Goal: Information Seeking & Learning: Learn about a topic

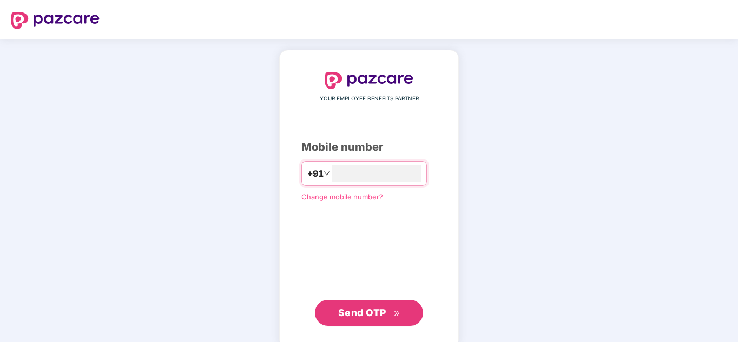
type input "**********"
click at [387, 322] on button "Send OTP" at bounding box center [369, 313] width 108 height 26
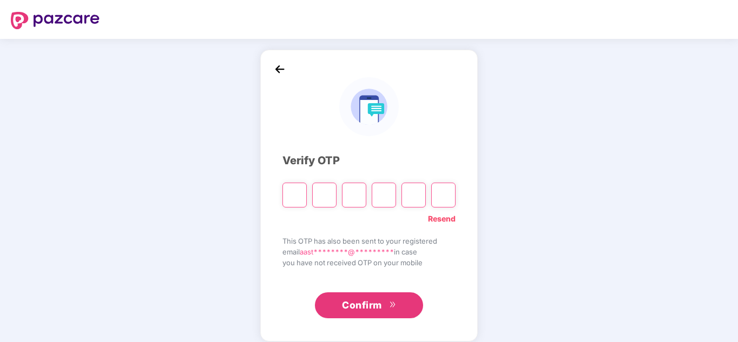
type input "*"
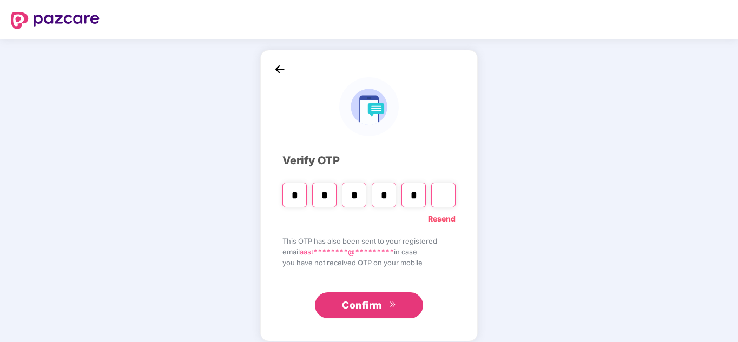
type input "*"
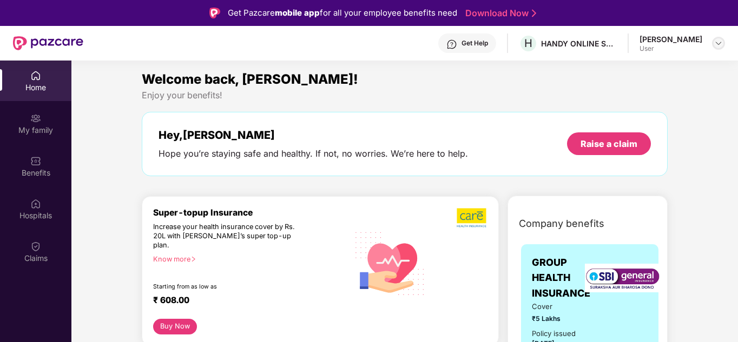
click at [724, 44] on div at bounding box center [718, 43] width 13 height 13
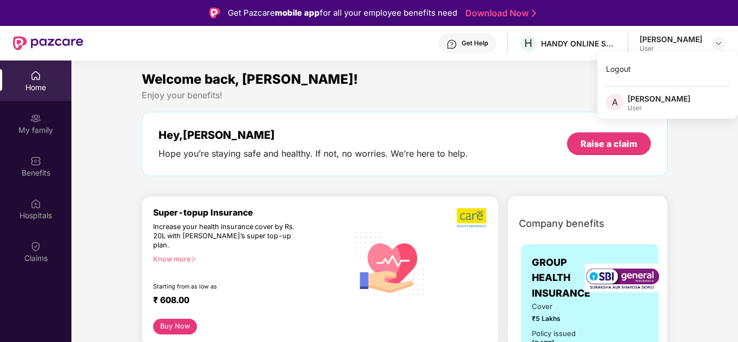
click at [688, 98] on div "A [PERSON_NAME] User" at bounding box center [667, 103] width 141 height 19
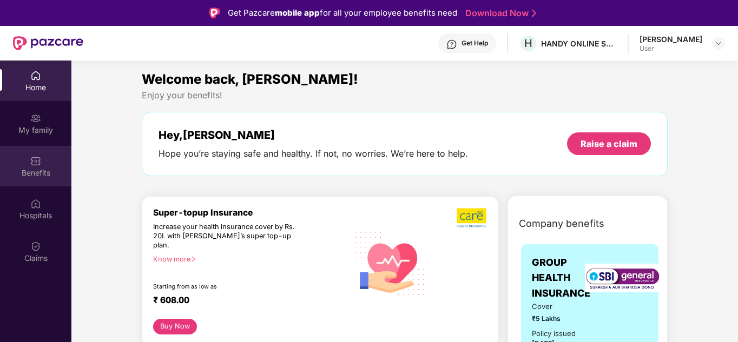
click at [41, 179] on div "Benefits" at bounding box center [35, 166] width 71 height 41
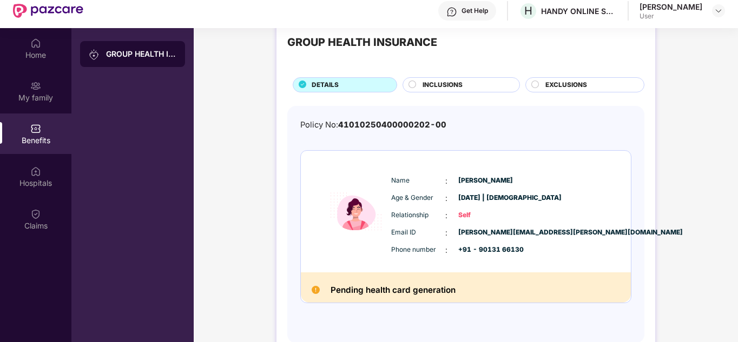
scroll to position [61, 0]
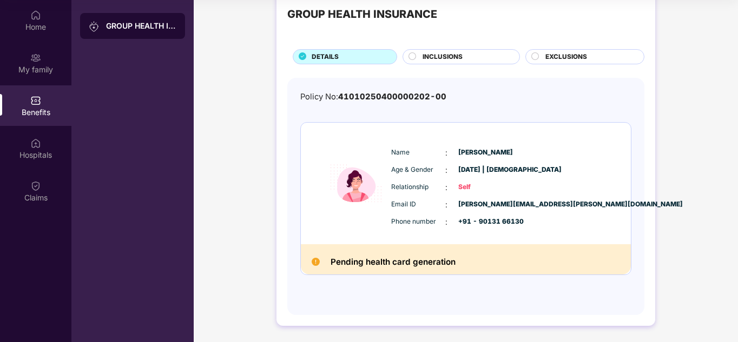
click at [509, 256] on div "Pending health card generation" at bounding box center [466, 260] width 330 height 30
click at [483, 52] on div "INCLUSIONS" at bounding box center [465, 58] width 97 height 12
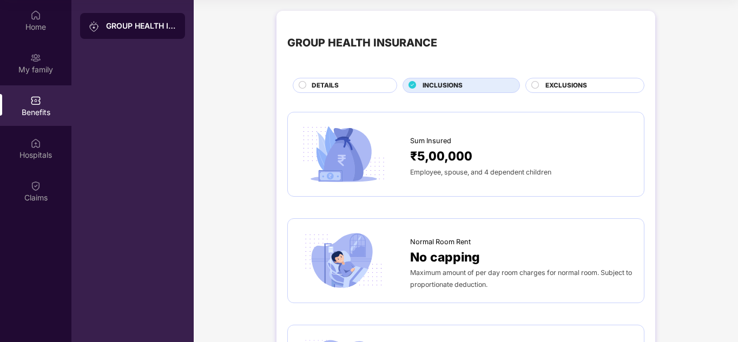
scroll to position [0, 0]
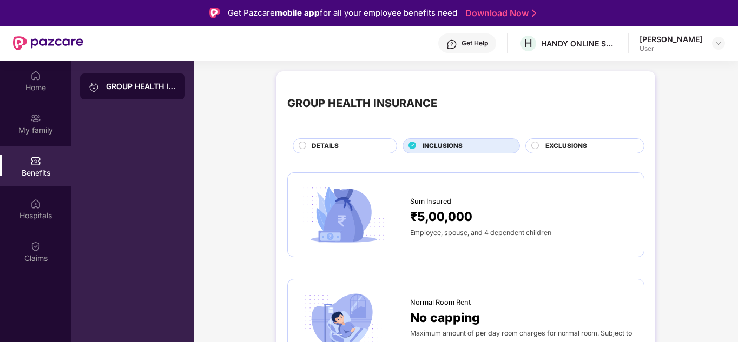
click at [533, 151] on div at bounding box center [535, 147] width 9 height 11
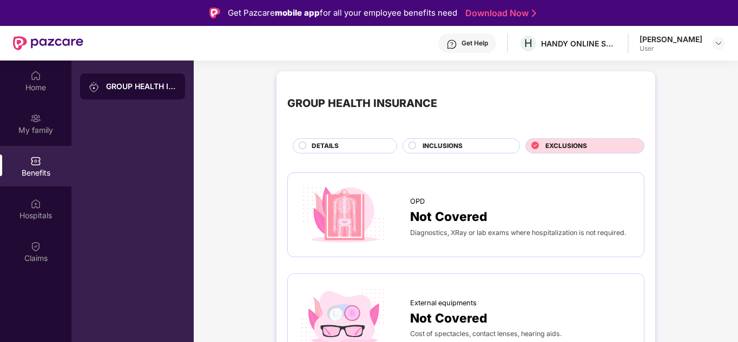
click at [481, 150] on div "INCLUSIONS" at bounding box center [465, 147] width 97 height 12
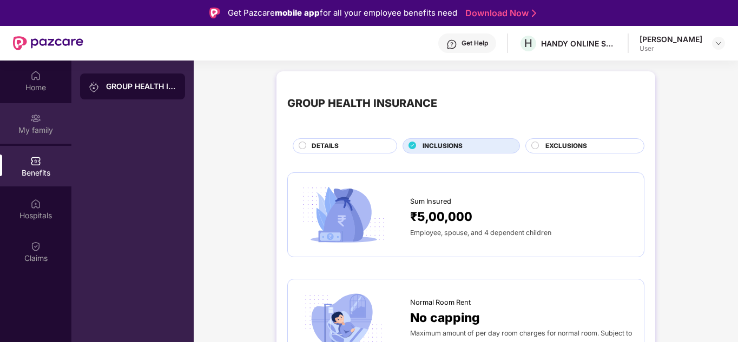
click at [49, 127] on div "My family" at bounding box center [35, 130] width 71 height 11
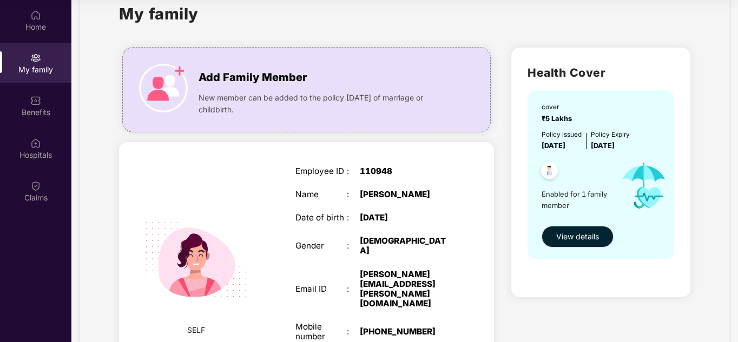
scroll to position [28, 0]
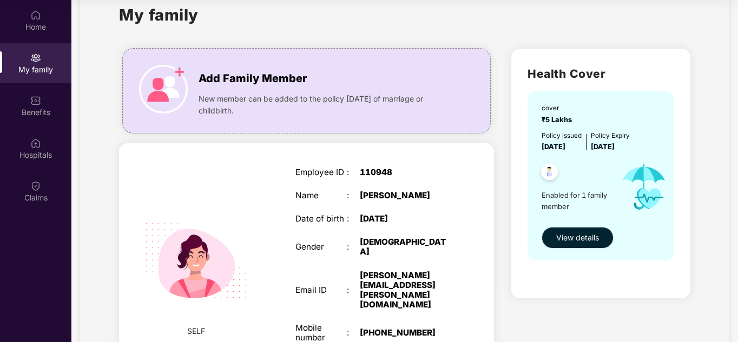
click at [571, 240] on span "View details" at bounding box center [577, 238] width 43 height 12
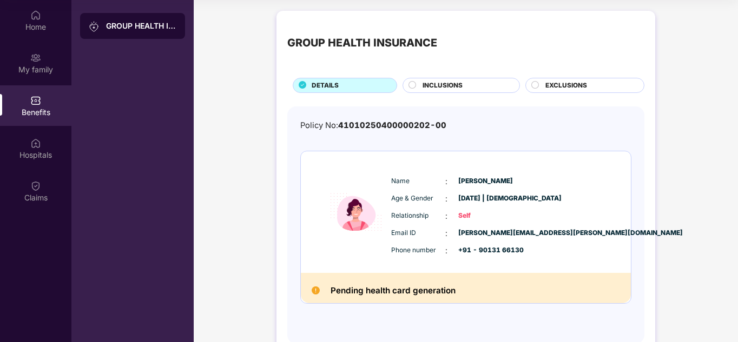
scroll to position [29, 0]
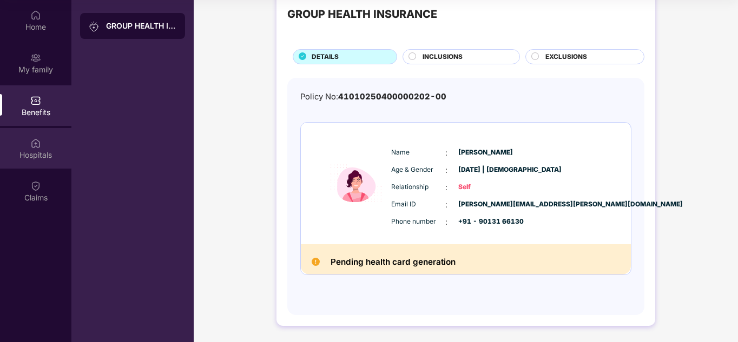
click at [33, 156] on div "Hospitals" at bounding box center [35, 154] width 71 height 11
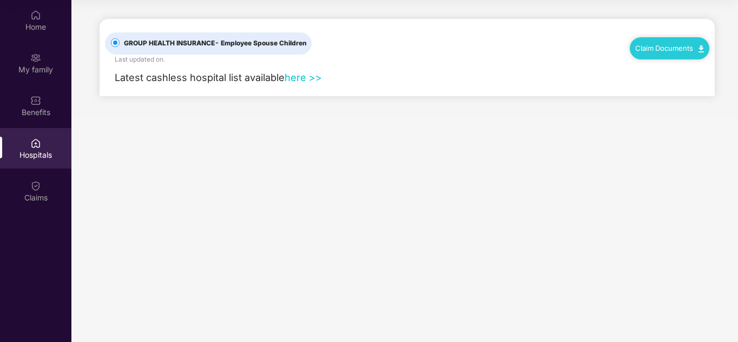
scroll to position [0, 0]
click at [305, 70] on div "Latest cashless hospital list available here >>" at bounding box center [213, 77] width 217 height 15
click at [304, 74] on link "here >>" at bounding box center [303, 77] width 37 height 12
